Goal: Information Seeking & Learning: Learn about a topic

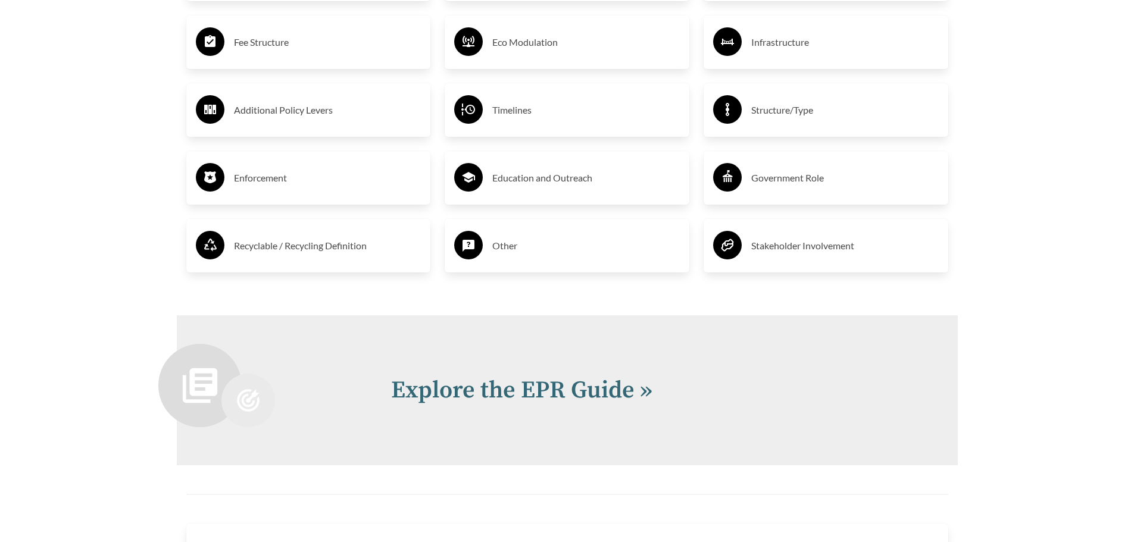
scroll to position [2380, 0]
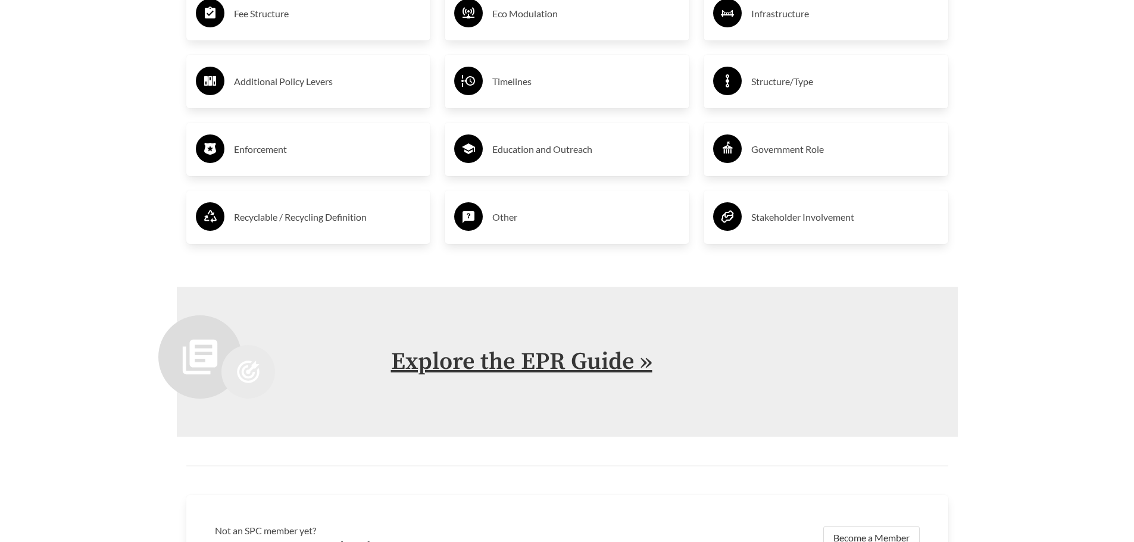
click at [542, 369] on link "Explore the EPR Guide »" at bounding box center [521, 362] width 261 height 30
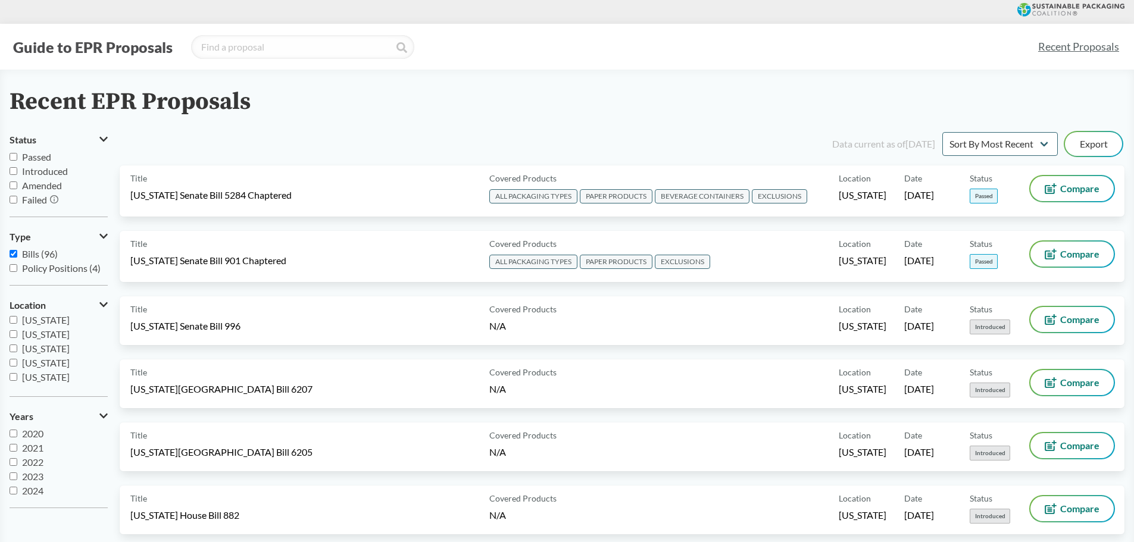
scroll to position [179, 0]
click at [12, 356] on input "[US_STATE]" at bounding box center [14, 358] width 8 height 8
checkbox input "true"
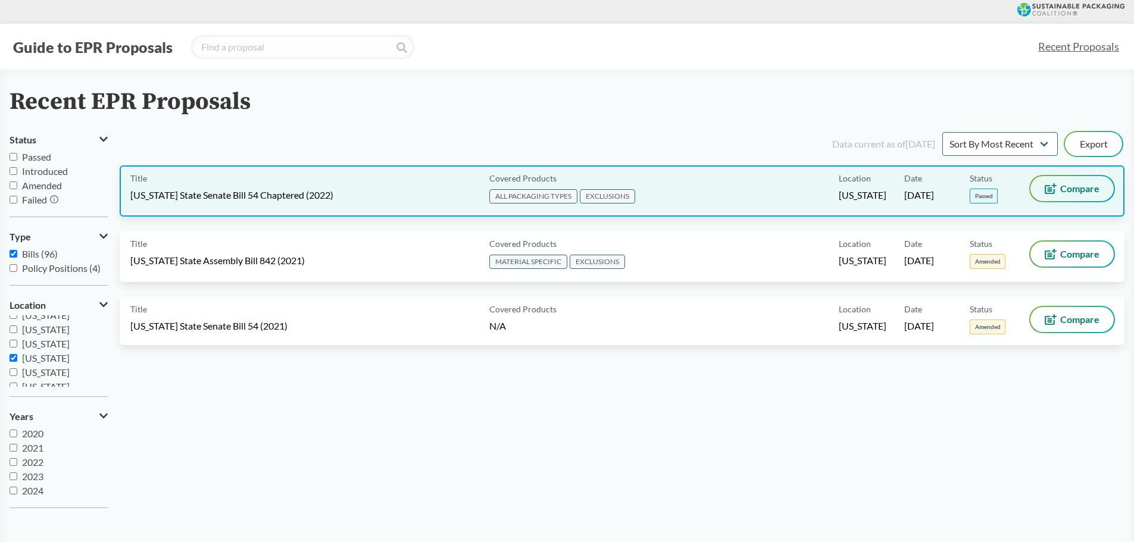
click at [1072, 189] on span "Compare" at bounding box center [1079, 189] width 39 height 10
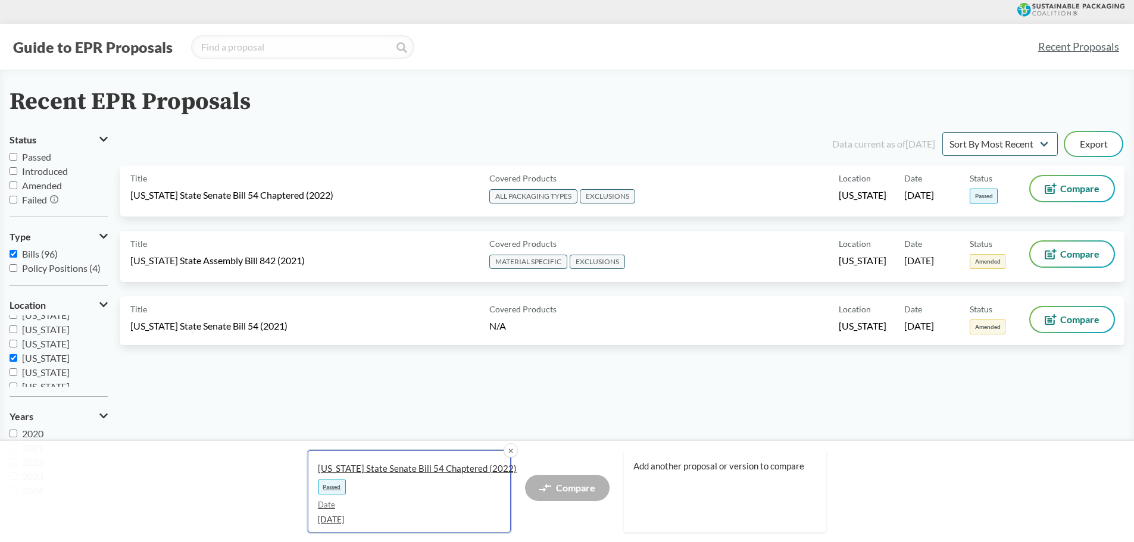
click at [394, 501] on span "Date" at bounding box center [404, 505] width 173 height 12
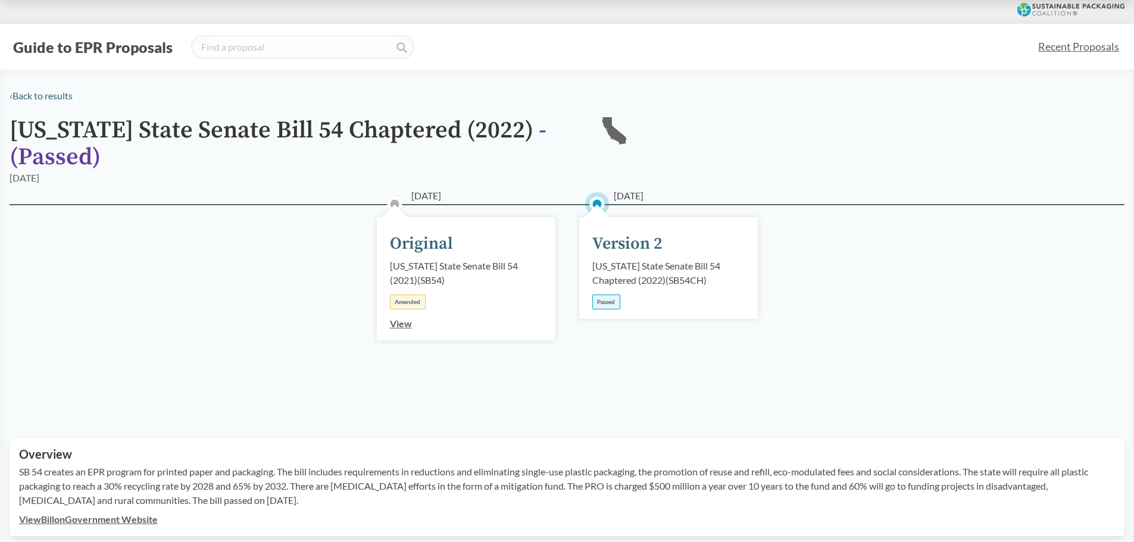
click at [612, 296] on div "Passed" at bounding box center [606, 302] width 28 height 15
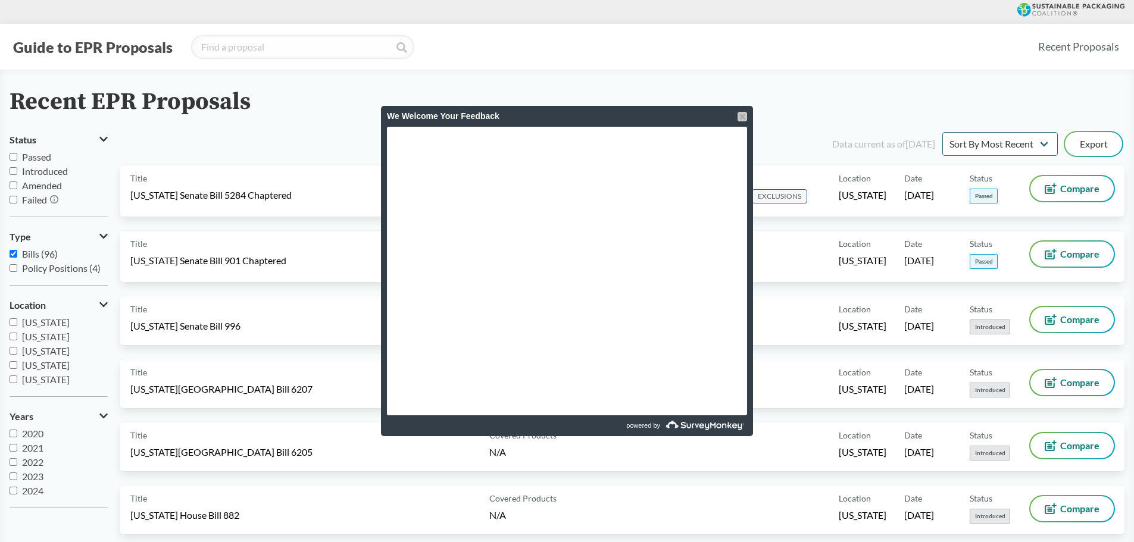
click at [740, 118] on div at bounding box center [742, 117] width 10 height 10
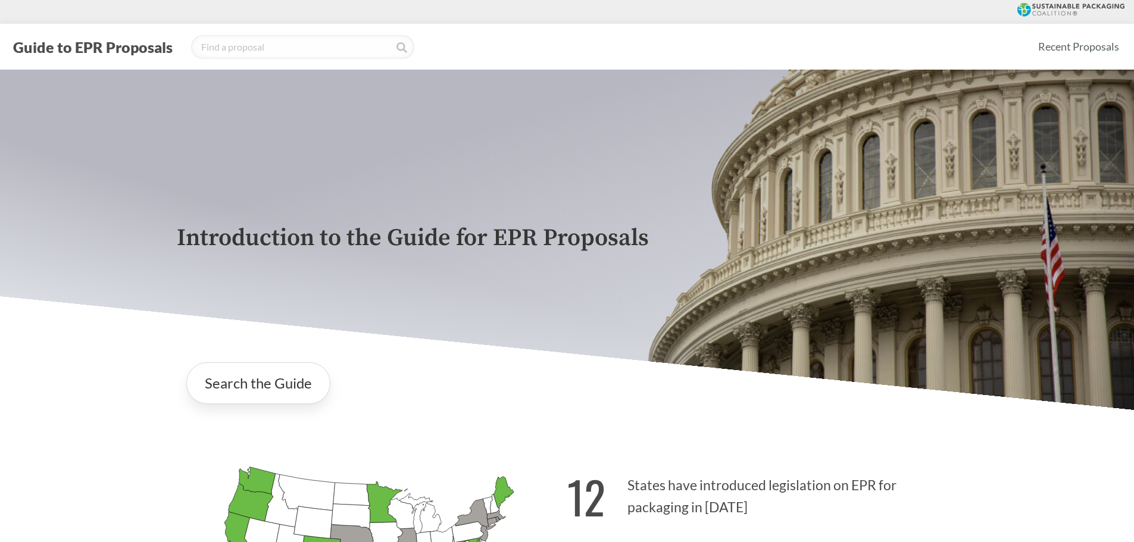
drag, startPoint x: 14, startPoint y: 1, endPoint x: 387, endPoint y: 276, distance: 462.6
click at [387, 276] on div "Introduction to the Guide for EPR Proposals" at bounding box center [567, 240] width 800 height 340
click at [213, 57] on input "search" at bounding box center [302, 47] width 223 height 24
type input "template"
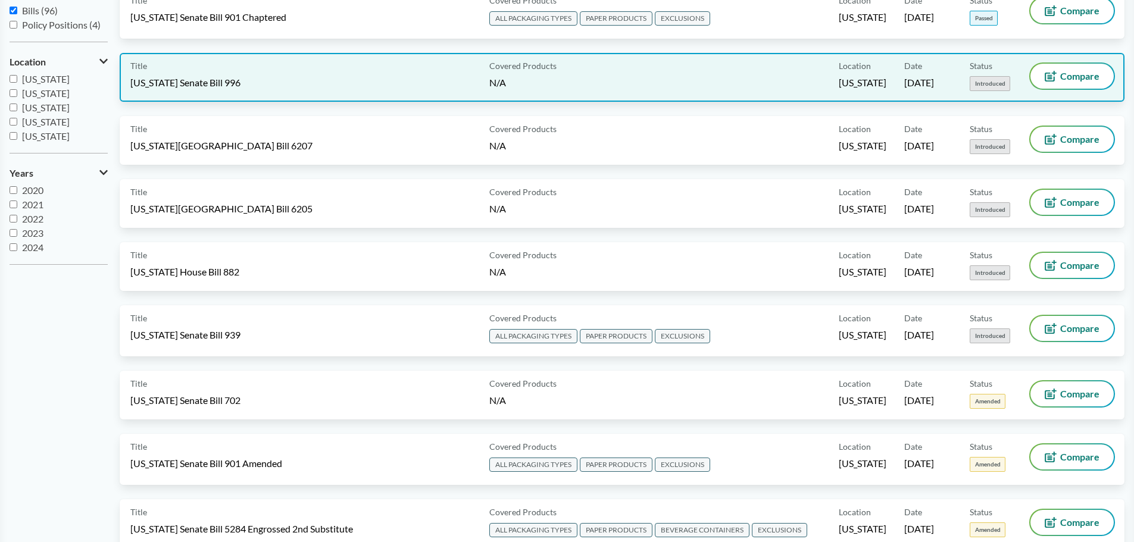
scroll to position [298, 0]
